Goal: Information Seeking & Learning: Learn about a topic

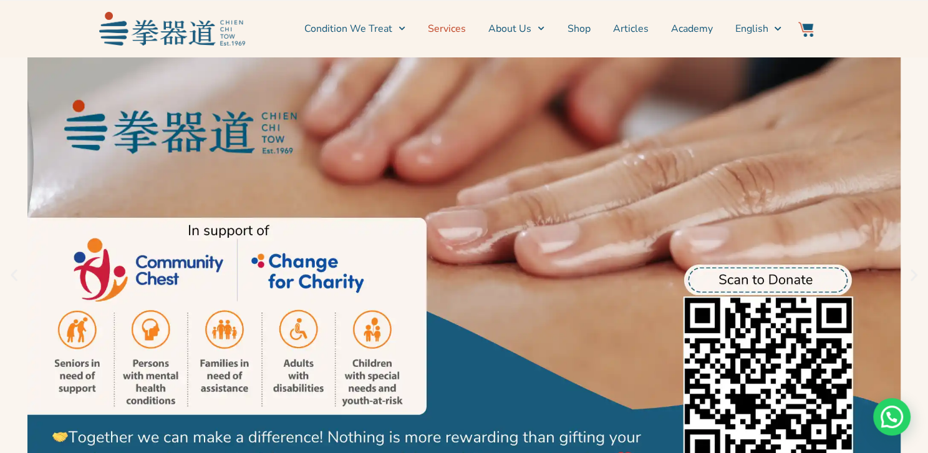
click at [449, 31] on link "Services" at bounding box center [447, 28] width 38 height 31
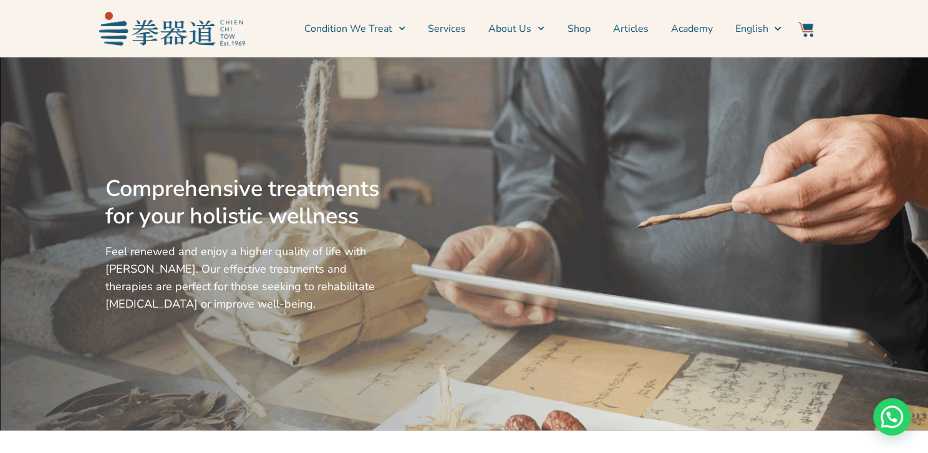
click at [451, 29] on link "Services" at bounding box center [447, 28] width 38 height 31
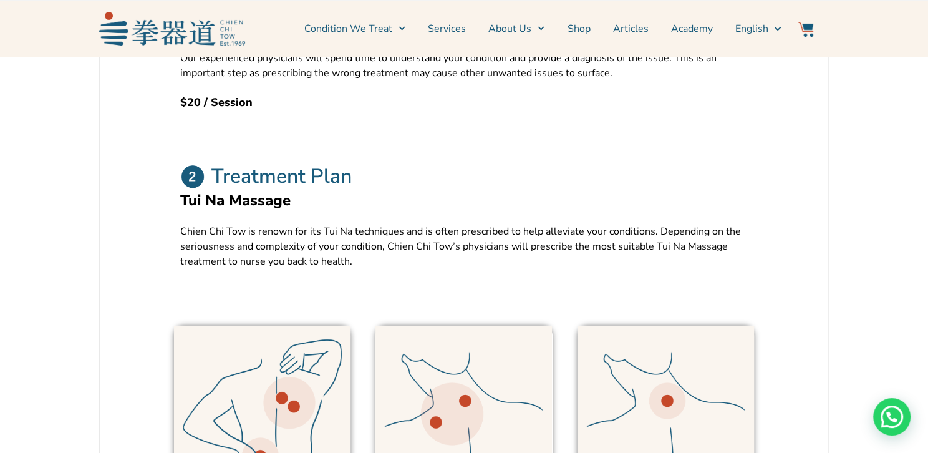
scroll to position [686, 0]
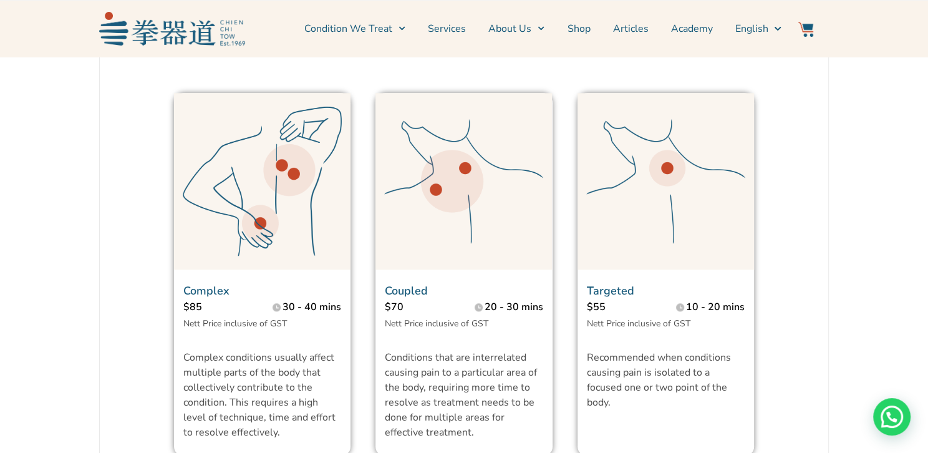
scroll to position [624, 0]
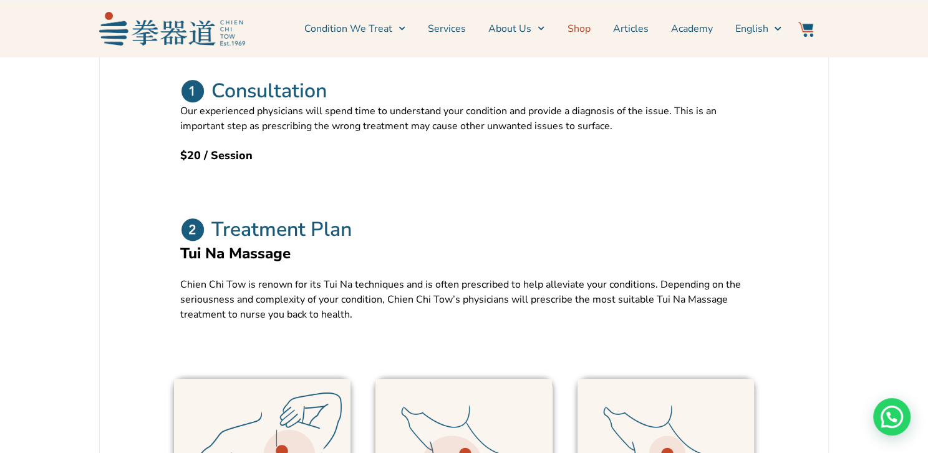
click at [590, 22] on link "Shop" at bounding box center [578, 28] width 23 height 31
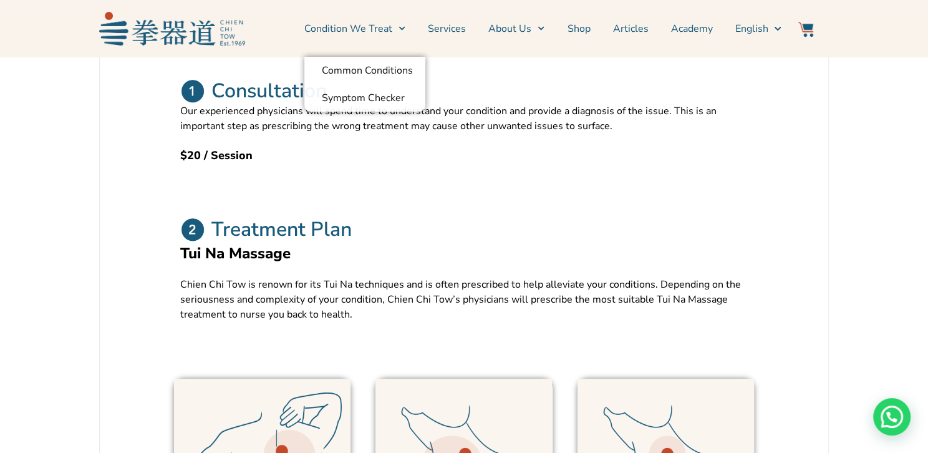
click at [456, 28] on link "Services" at bounding box center [447, 28] width 38 height 31
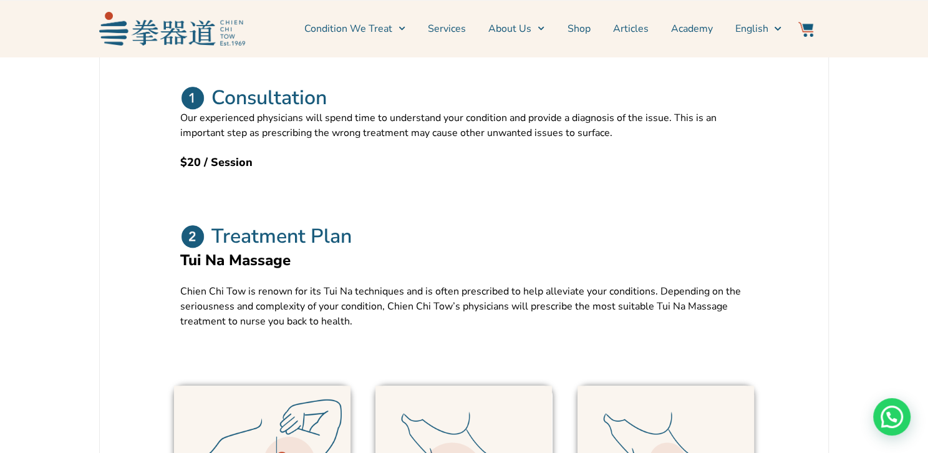
scroll to position [374, 0]
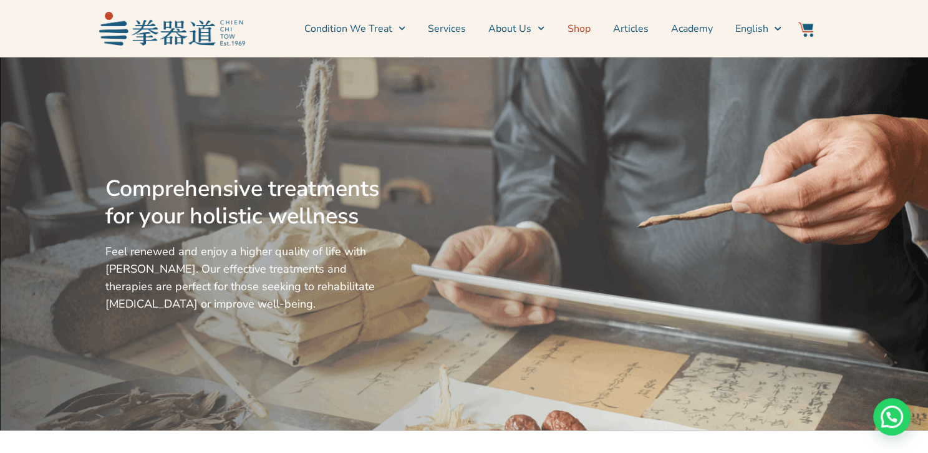
click at [590, 31] on link "Shop" at bounding box center [578, 28] width 23 height 31
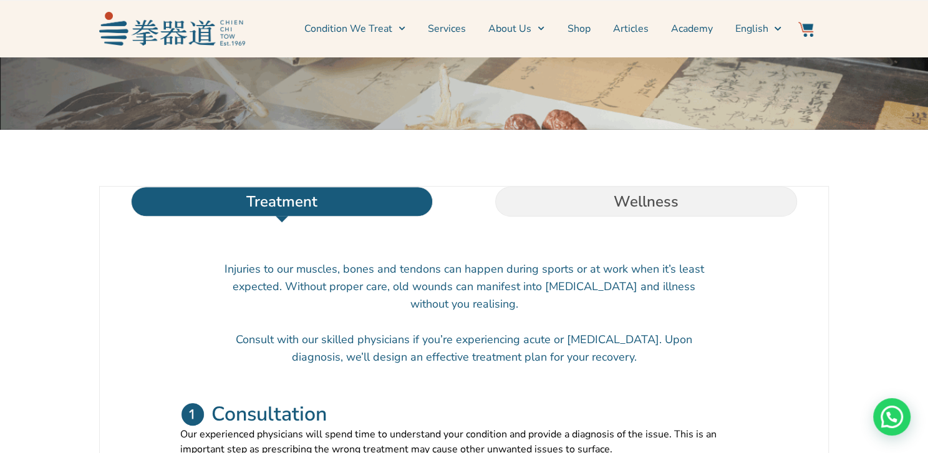
scroll to position [312, 0]
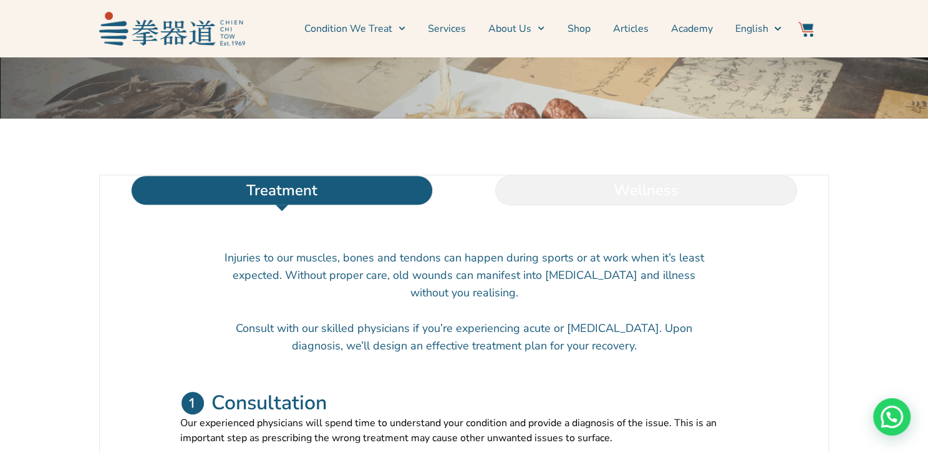
click at [652, 205] on li "Wellness" at bounding box center [646, 190] width 364 height 30
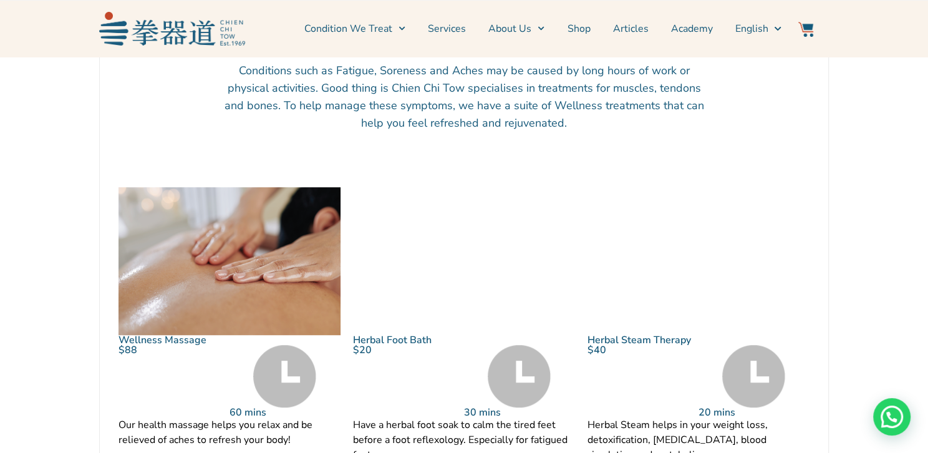
scroll to position [540, 0]
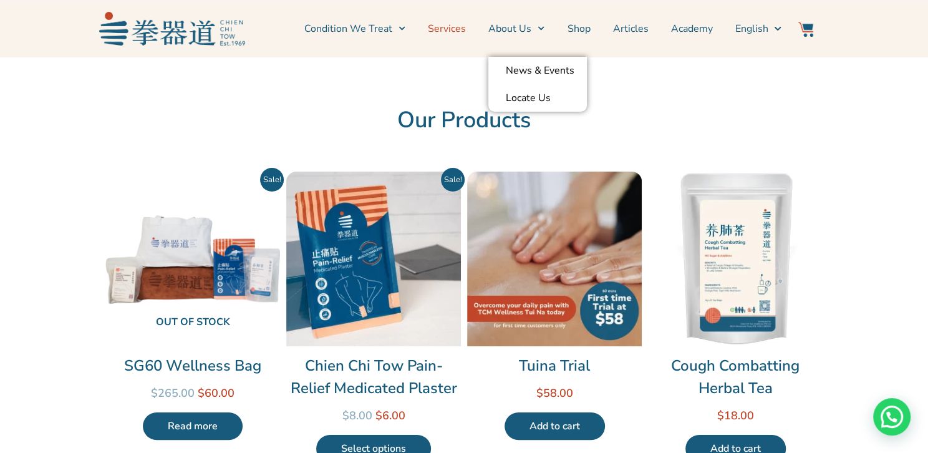
click at [459, 31] on link "Services" at bounding box center [447, 28] width 38 height 31
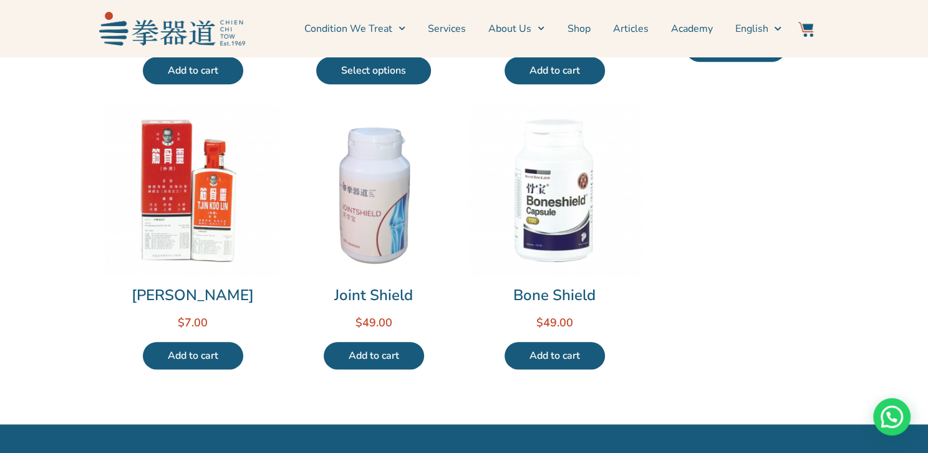
scroll to position [818, 0]
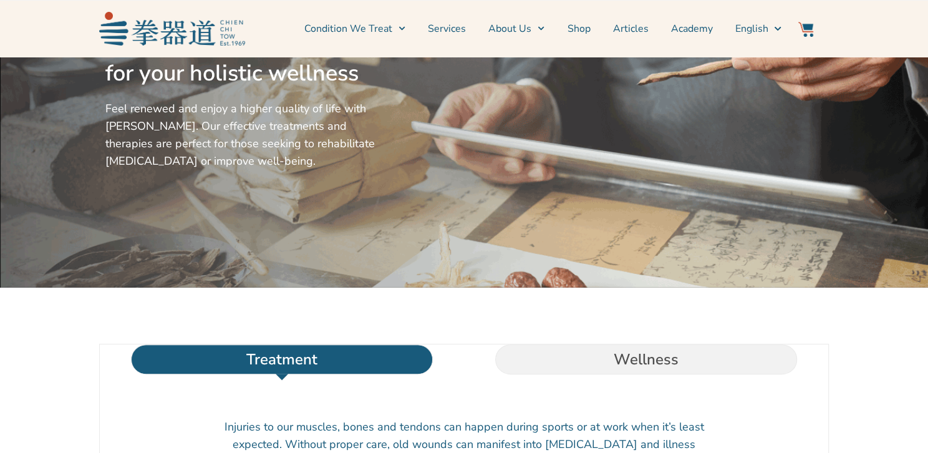
scroll to position [250, 0]
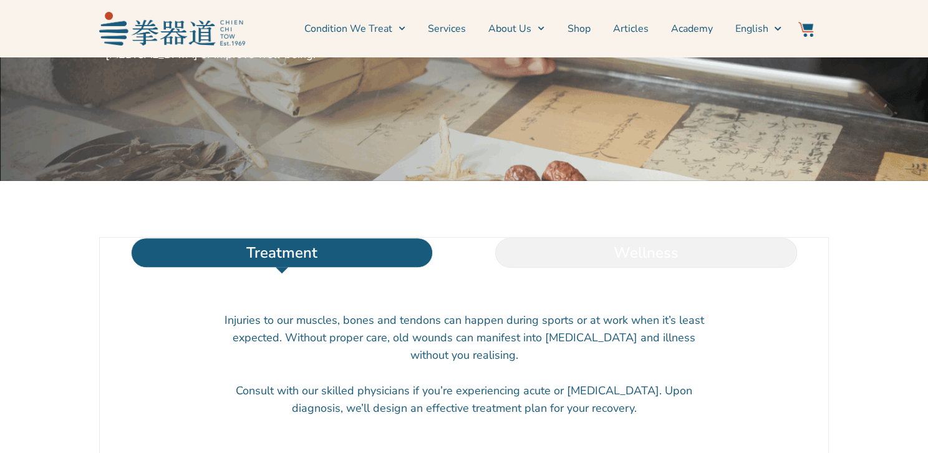
click at [636, 268] on li "Wellness" at bounding box center [646, 253] width 364 height 30
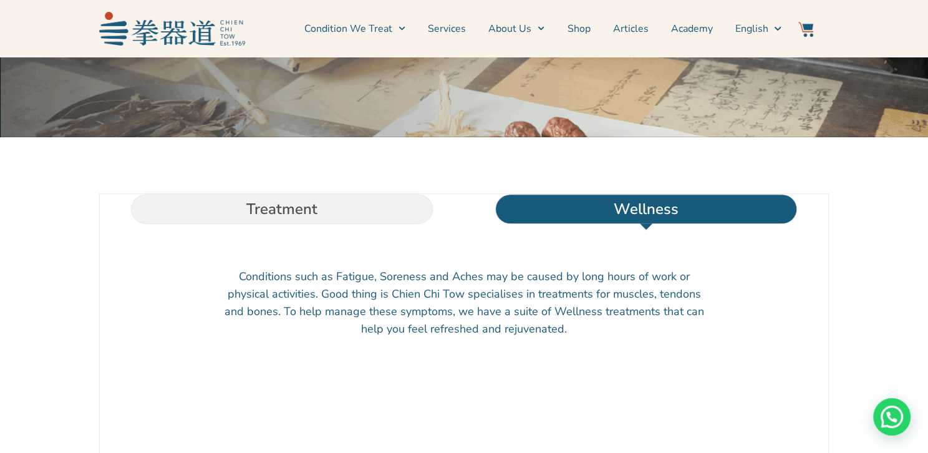
scroll to position [0, 0]
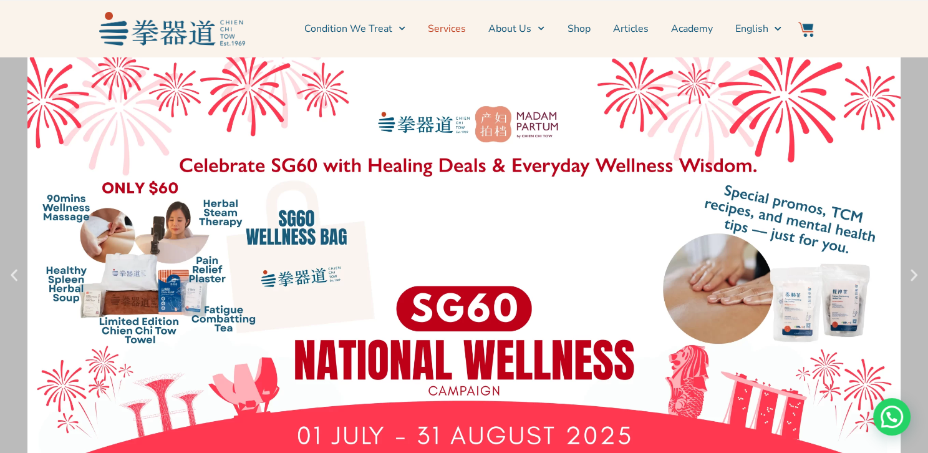
click at [464, 33] on link "Services" at bounding box center [447, 28] width 38 height 31
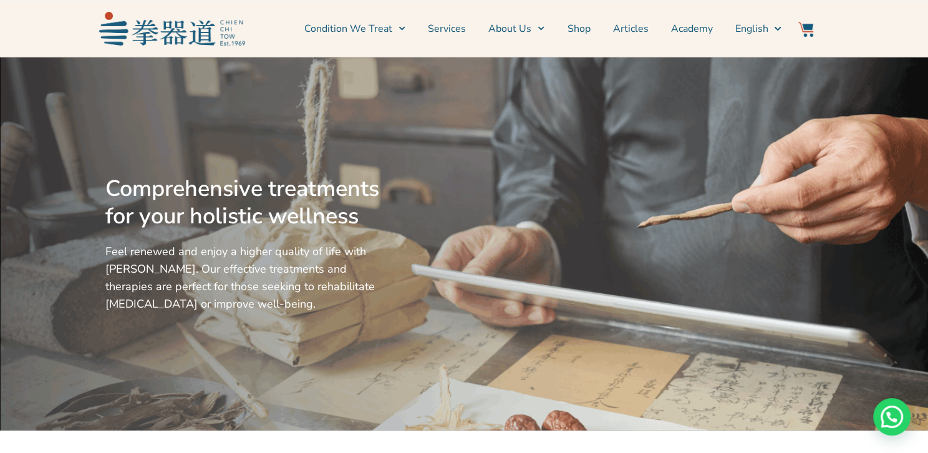
click at [454, 25] on link "Services" at bounding box center [447, 28] width 38 height 31
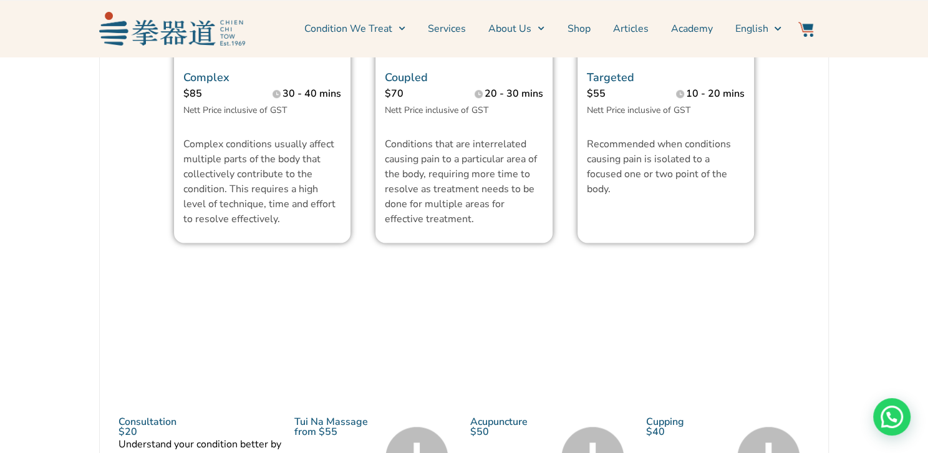
scroll to position [1149, 0]
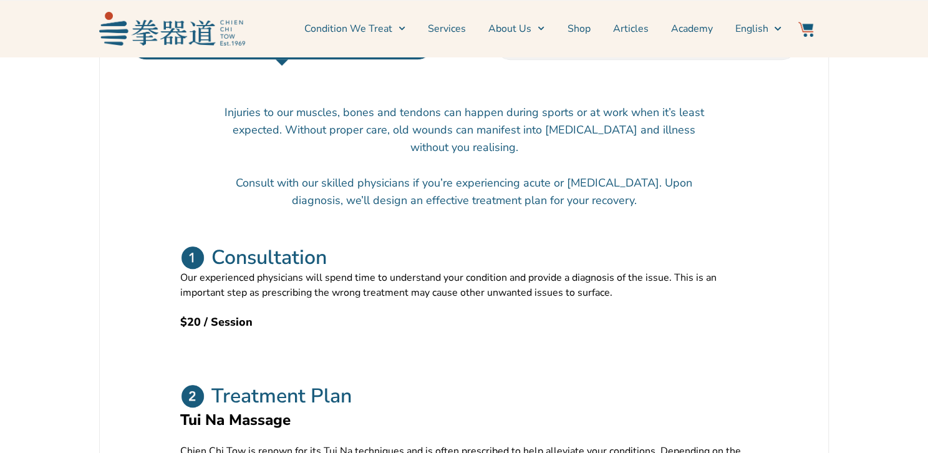
scroll to position [312, 0]
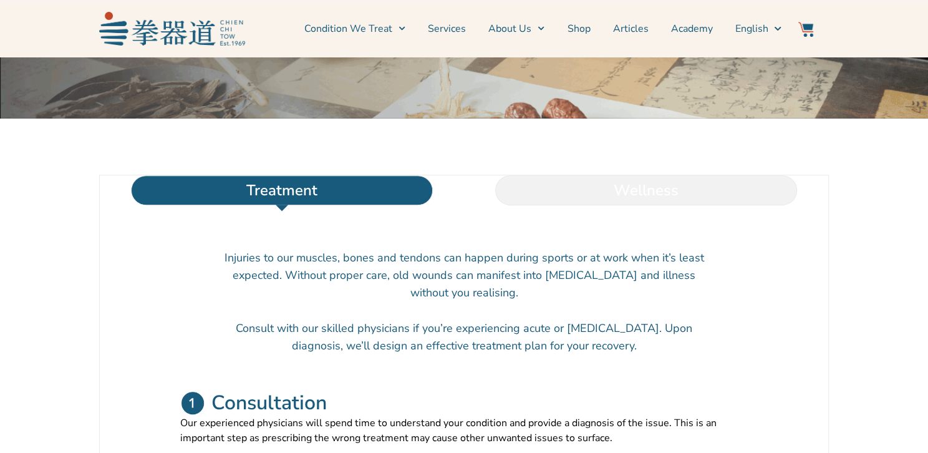
click at [622, 205] on li "Wellness" at bounding box center [646, 190] width 364 height 30
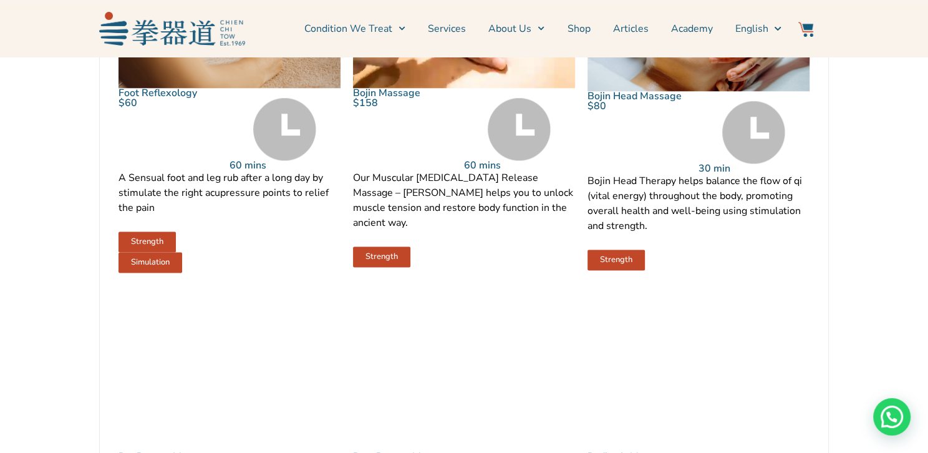
scroll to position [1123, 0]
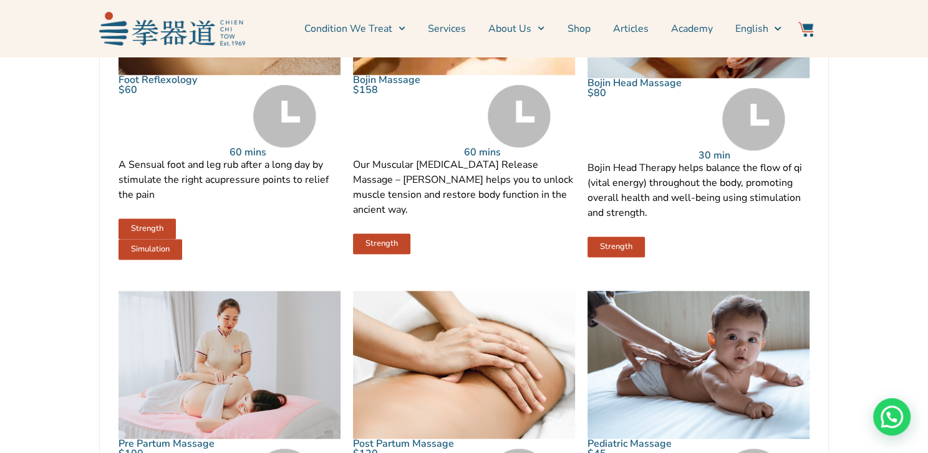
drag, startPoint x: 902, startPoint y: 150, endPoint x: 882, endPoint y: 120, distance: 36.3
click at [902, 150] on section "Treatment Wellness Injuries to our muscles, bones and tendons can happen during…" at bounding box center [464, 10] width 886 height 1292
